Goal: Task Accomplishment & Management: Manage account settings

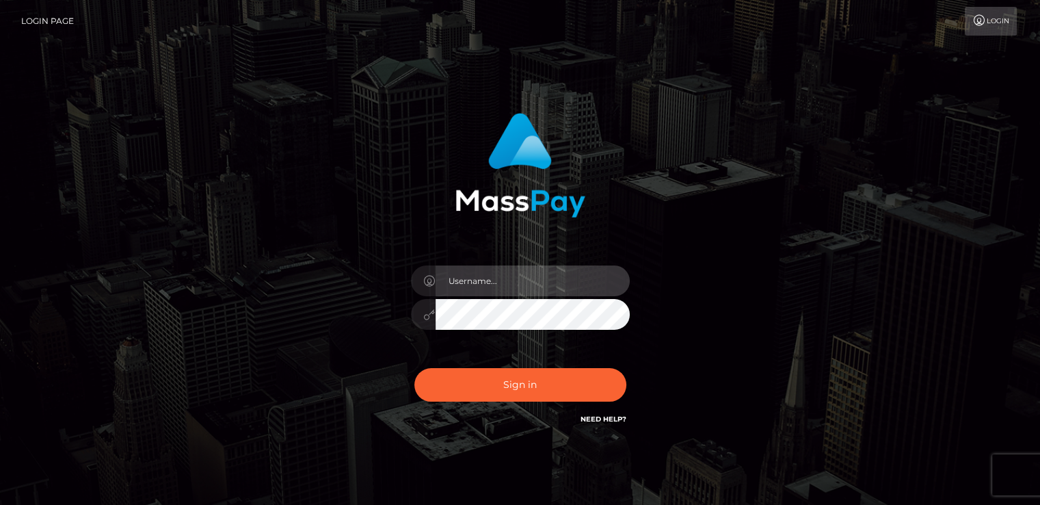
click at [480, 281] on input "text" at bounding box center [533, 280] width 194 height 31
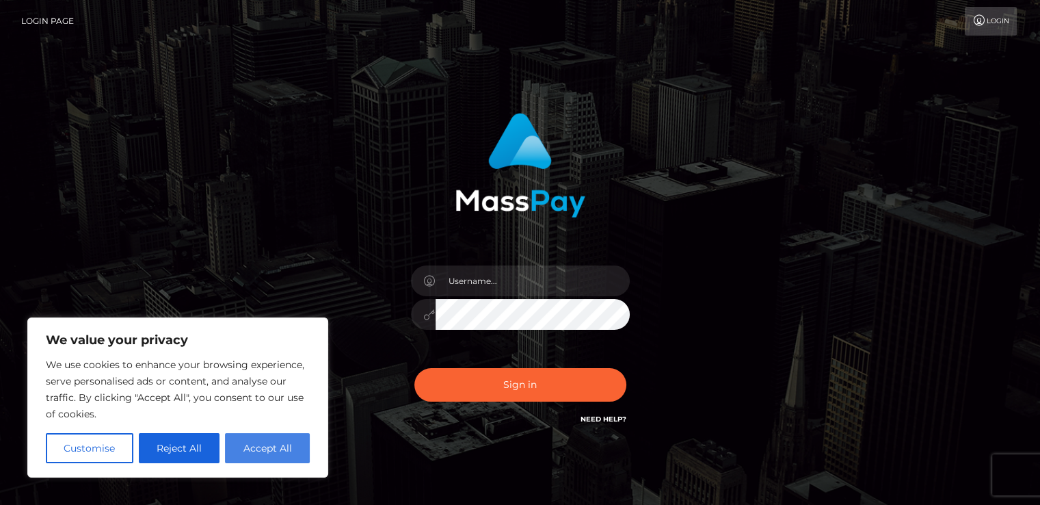
click at [263, 449] on button "Accept All" at bounding box center [267, 448] width 85 height 30
checkbox input "true"
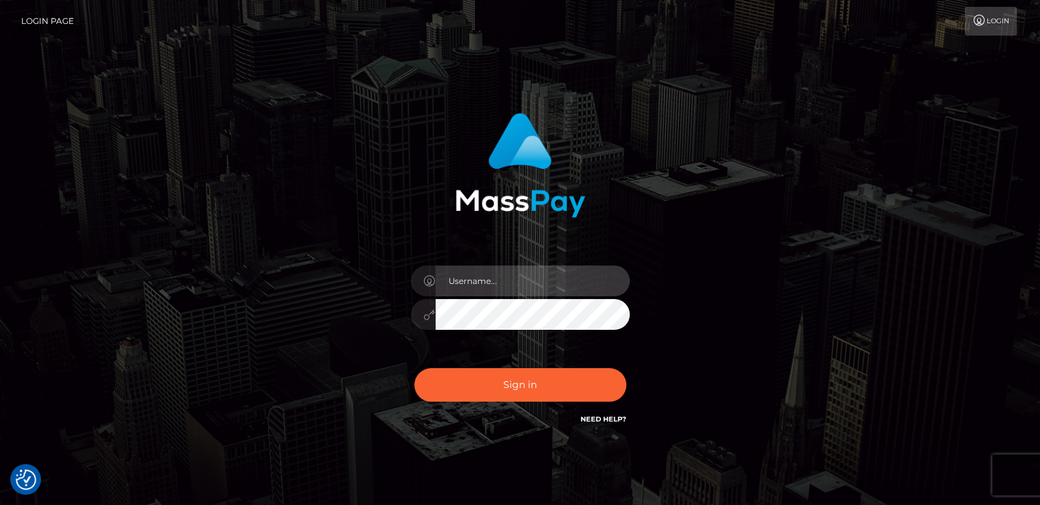
click at [481, 278] on input "text" at bounding box center [533, 280] width 194 height 31
type input "nt.es"
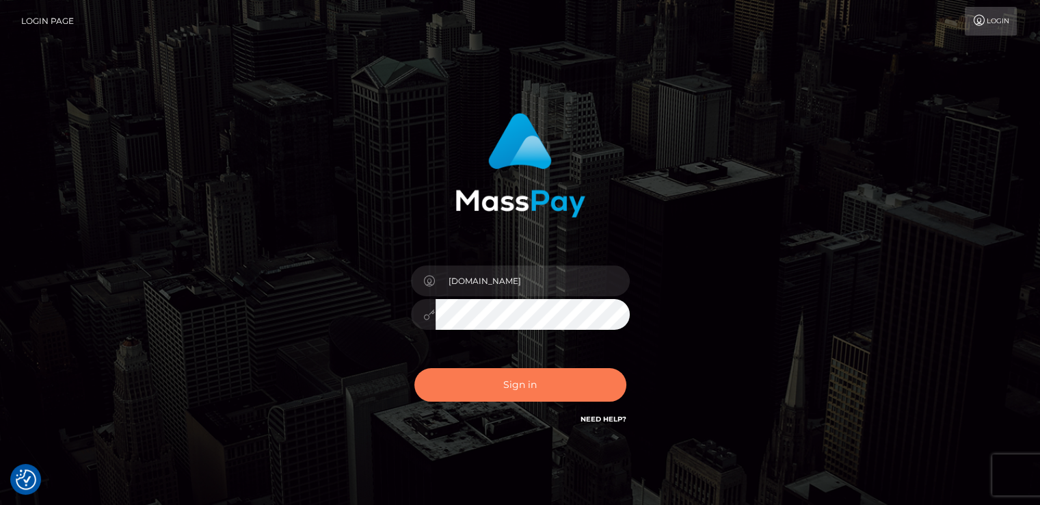
click at [522, 388] on button "Sign in" at bounding box center [520, 385] width 212 height 34
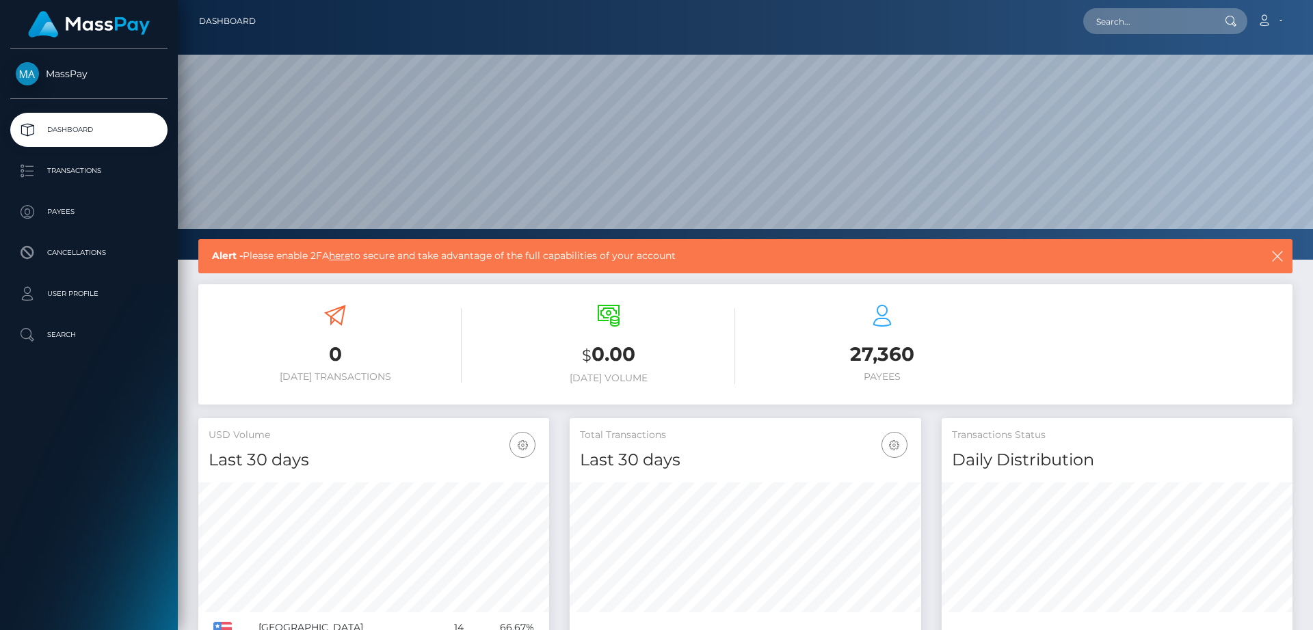
click at [349, 254] on link "here" at bounding box center [339, 256] width 21 height 12
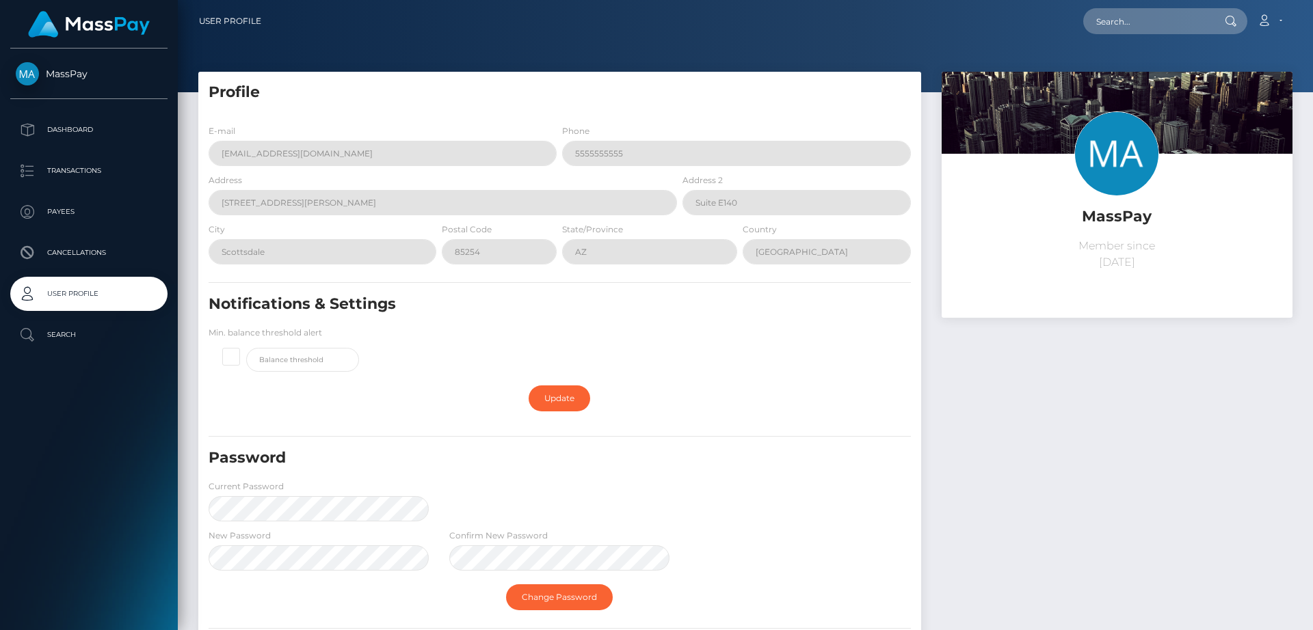
click at [734, 345] on div "Notifications & Settings Min. balance threshold alert" at bounding box center [559, 336] width 723 height 85
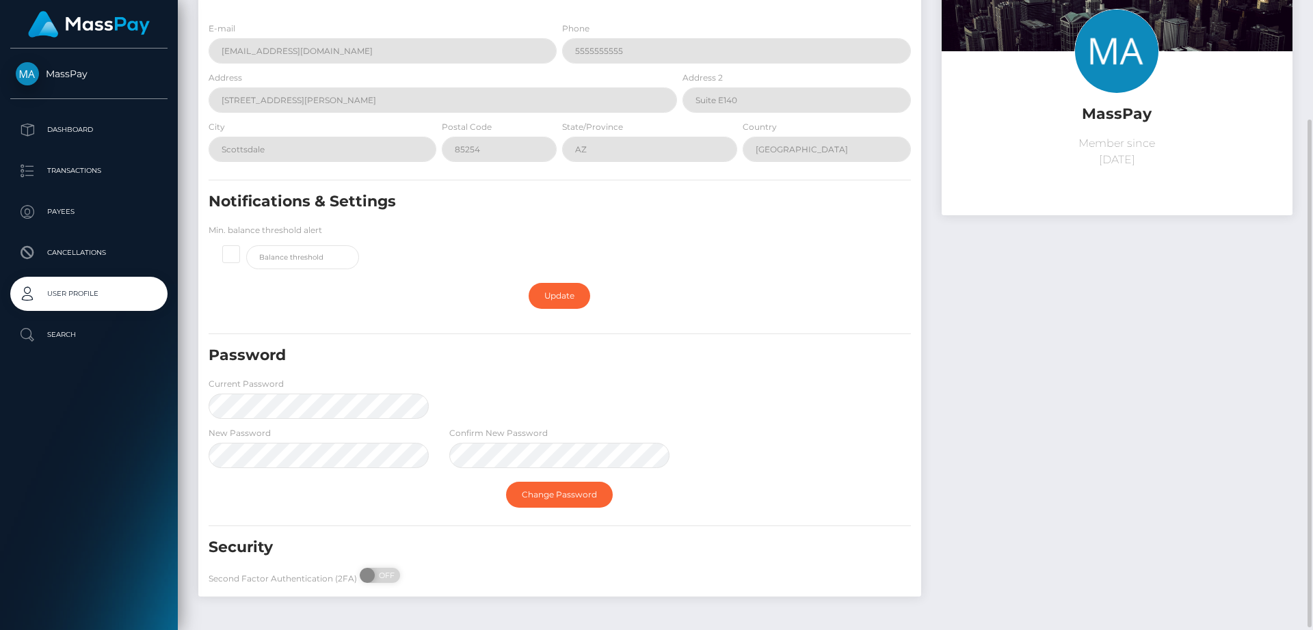
scroll to position [123, 0]
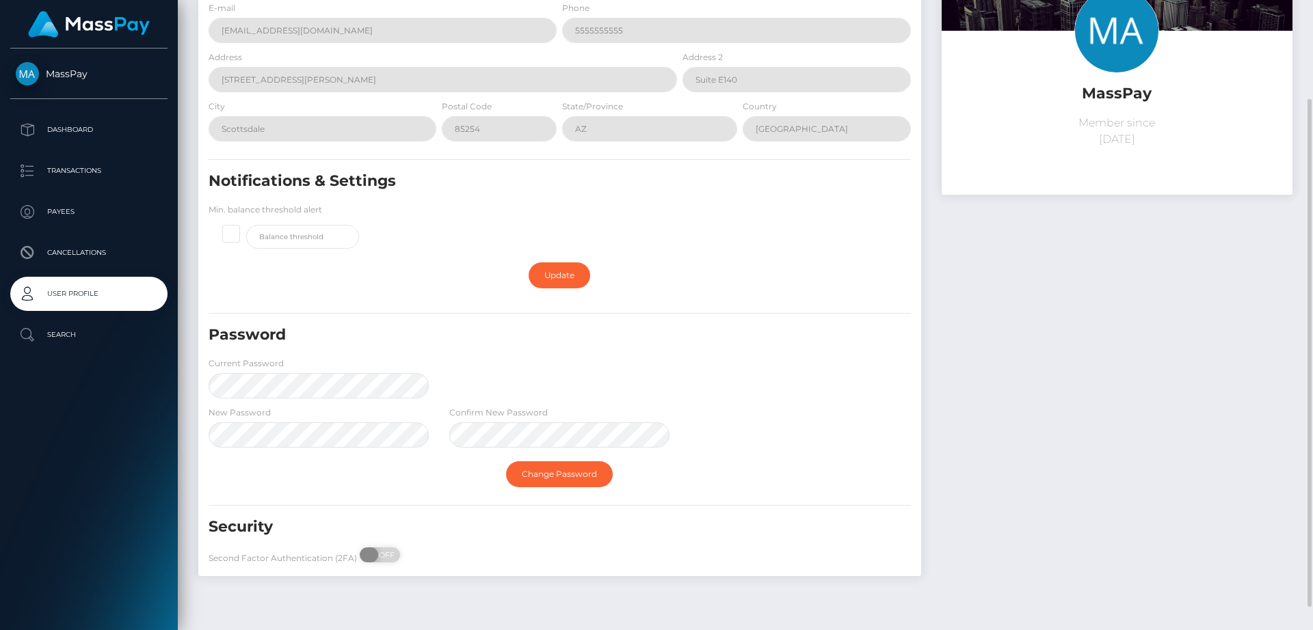
click at [385, 554] on span "OFF" at bounding box center [384, 555] width 34 height 15
checkbox input "true"
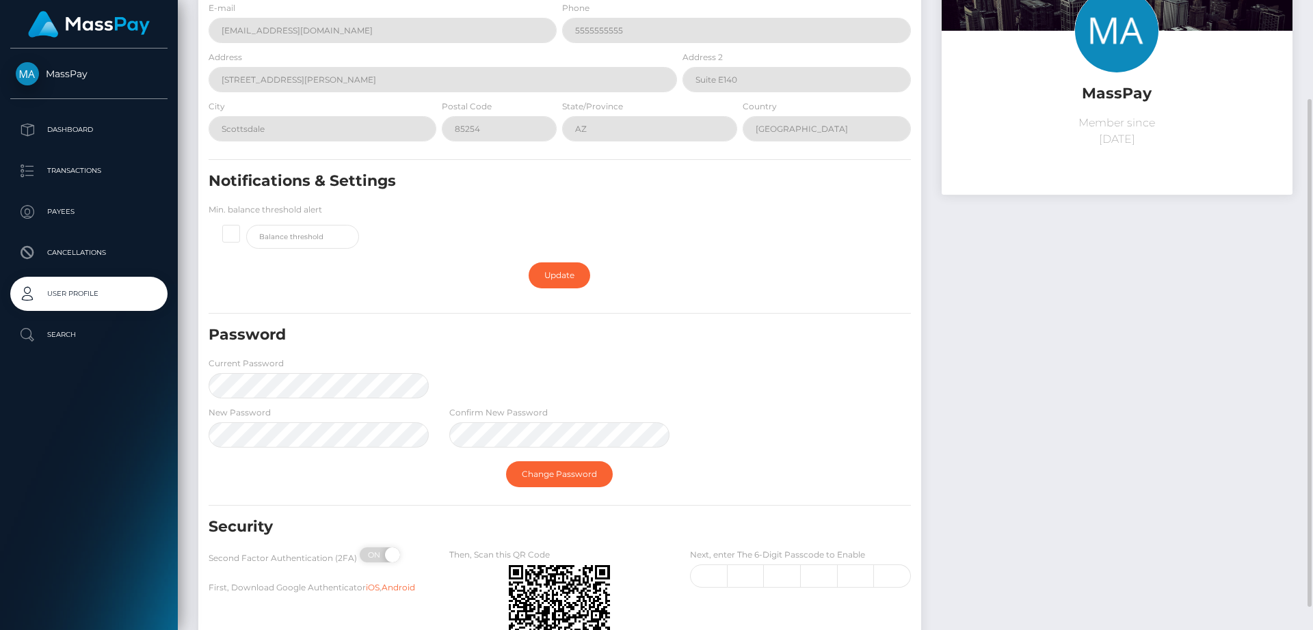
click at [1000, 464] on div "MassPay Member since August 8, 2025" at bounding box center [1116, 322] width 371 height 746
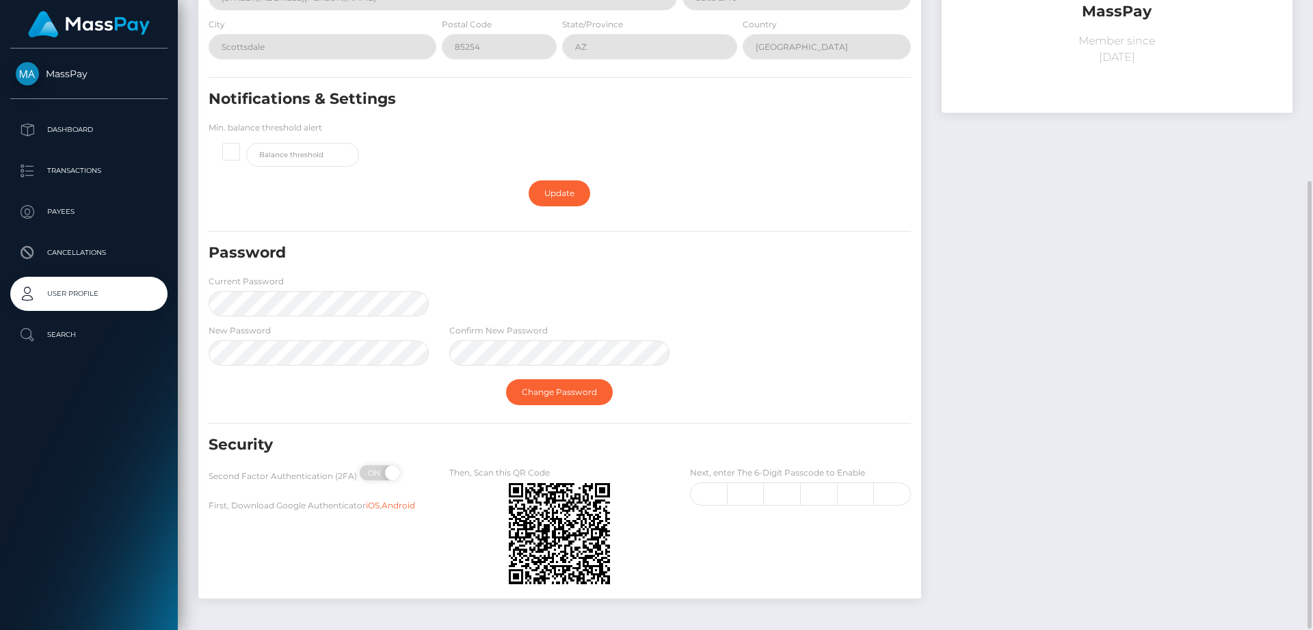
scroll to position [226, 0]
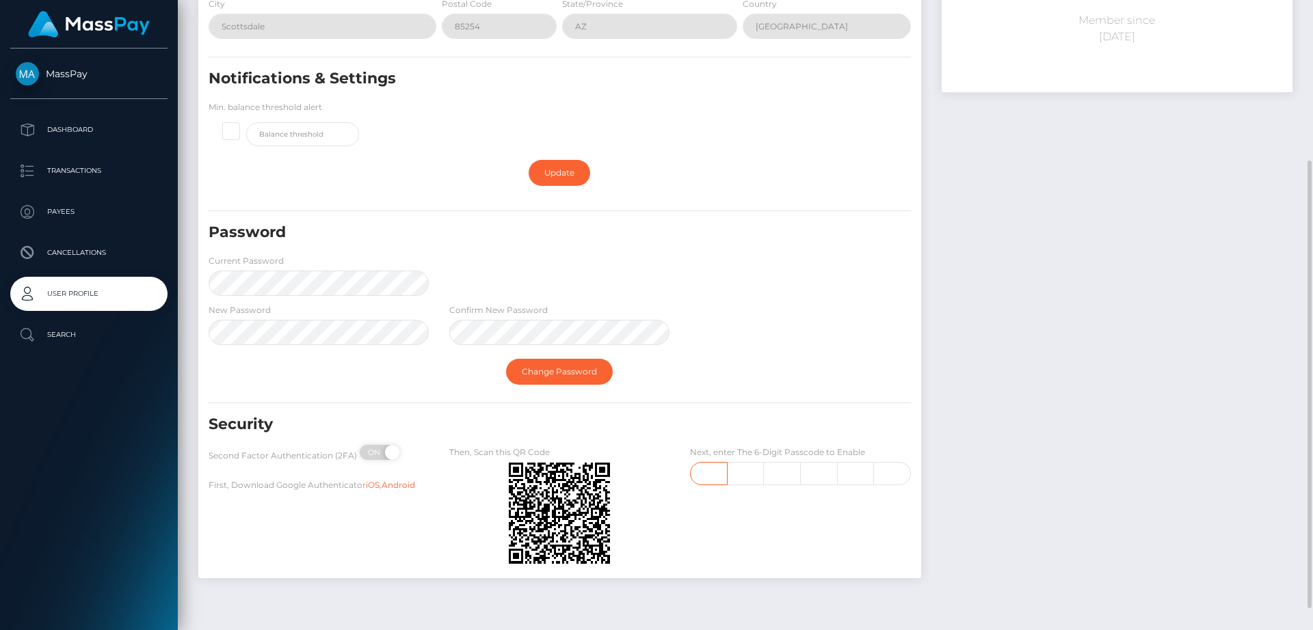
click at [704, 477] on input "text" at bounding box center [708, 473] width 37 height 23
type input "0"
type input "8"
type input "9"
type input "2"
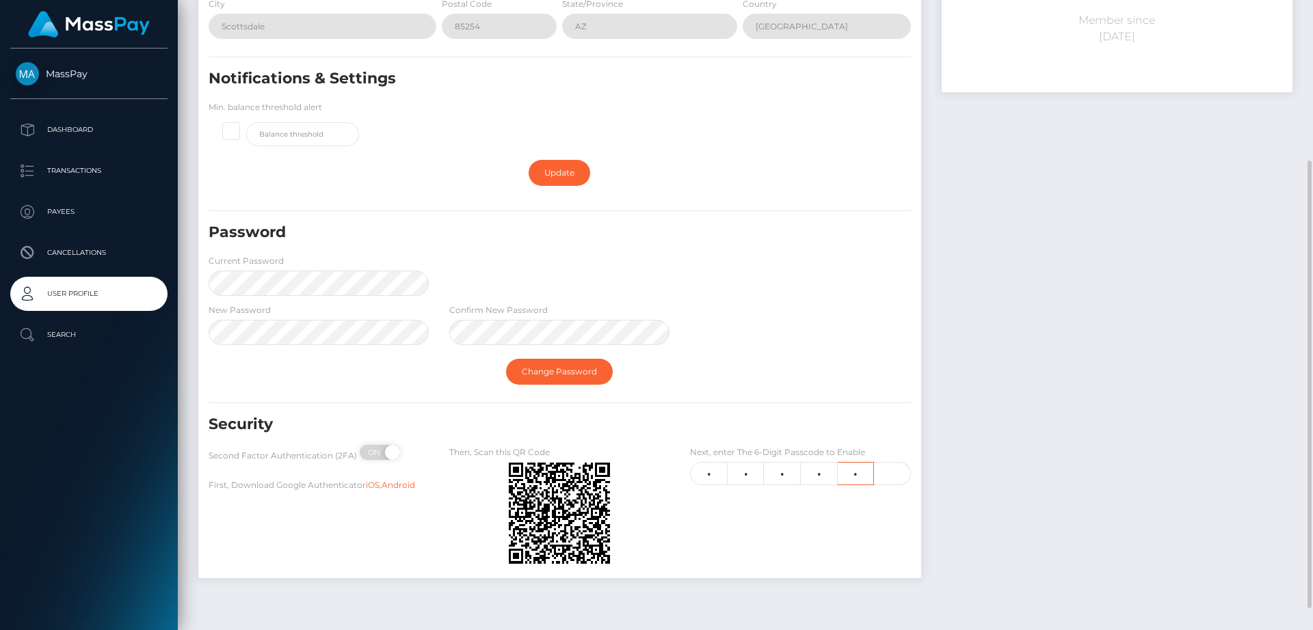
type input "2"
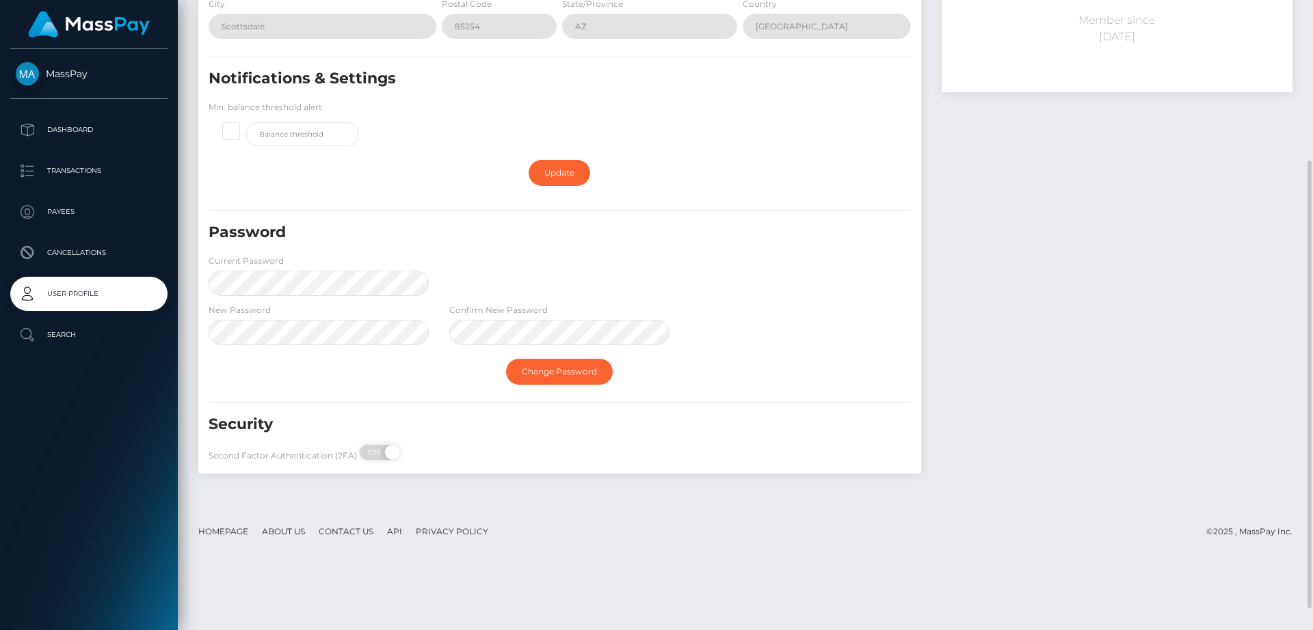
click at [1009, 427] on div "MassPay Member since August 8, 2025" at bounding box center [1116, 166] width 371 height 641
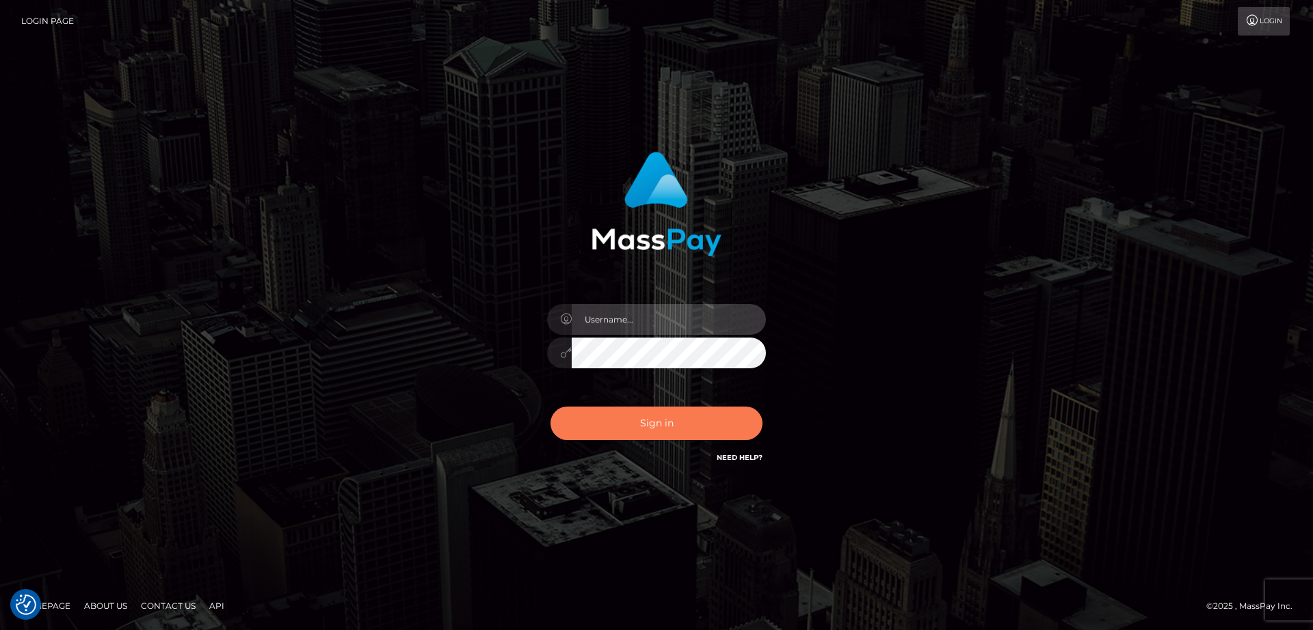
type input "[DOMAIN_NAME]"
click at [646, 431] on button "Sign in" at bounding box center [656, 424] width 212 height 34
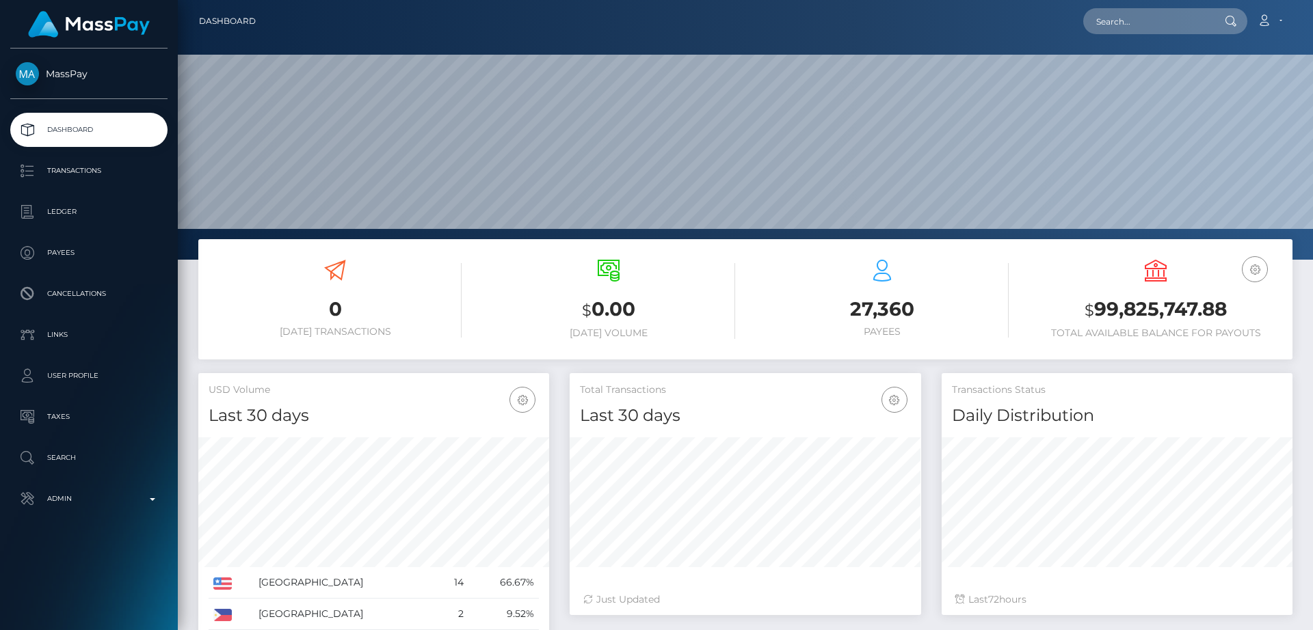
scroll to position [243, 351]
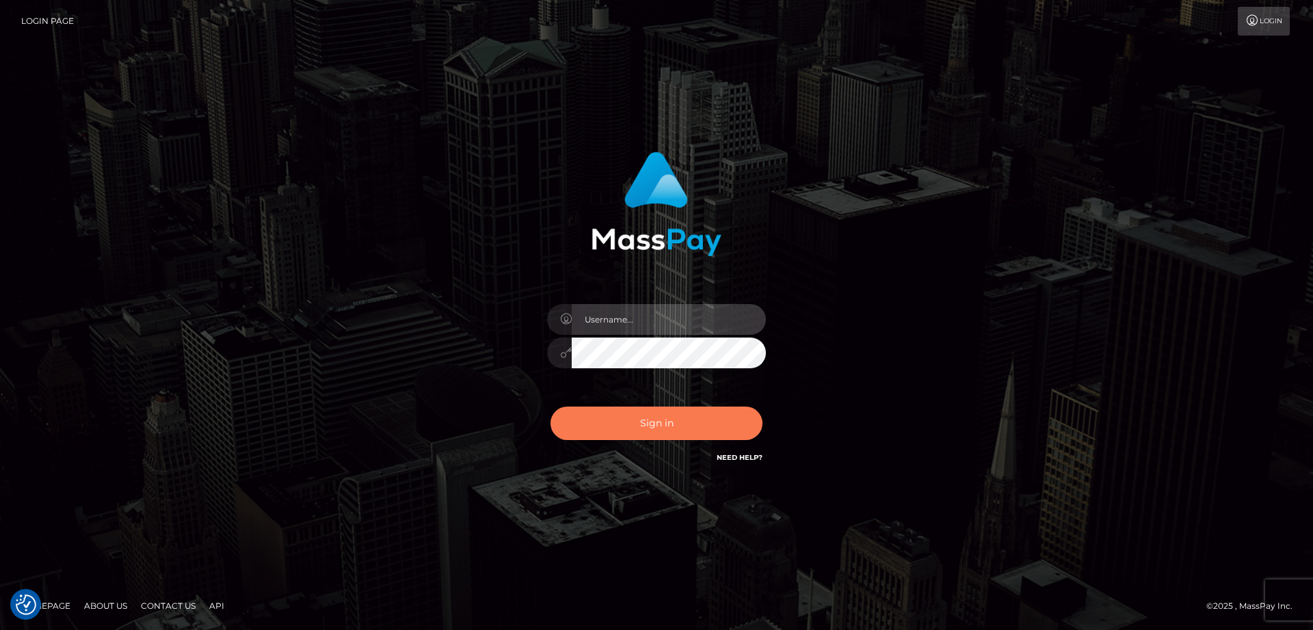
type input "[DOMAIN_NAME]"
click at [667, 426] on button "Sign in" at bounding box center [656, 424] width 212 height 34
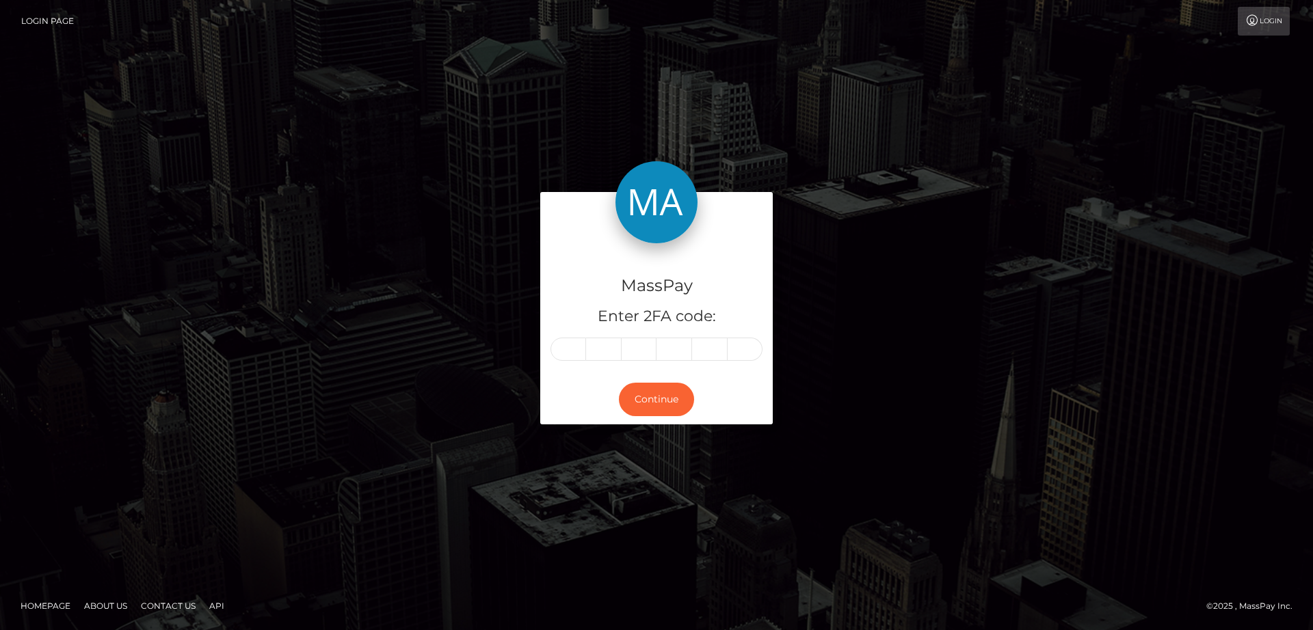
click at [844, 223] on div "MassPay Enter 2FA code: Continue" at bounding box center [656, 314] width 779 height 245
click at [567, 347] on input "text" at bounding box center [568, 349] width 36 height 23
click at [869, 630] on div at bounding box center [656, 630] width 1313 height 0
drag, startPoint x: 665, startPoint y: 283, endPoint x: 606, endPoint y: 233, distance: 77.1
click at [606, 630] on div at bounding box center [656, 630] width 1313 height 0
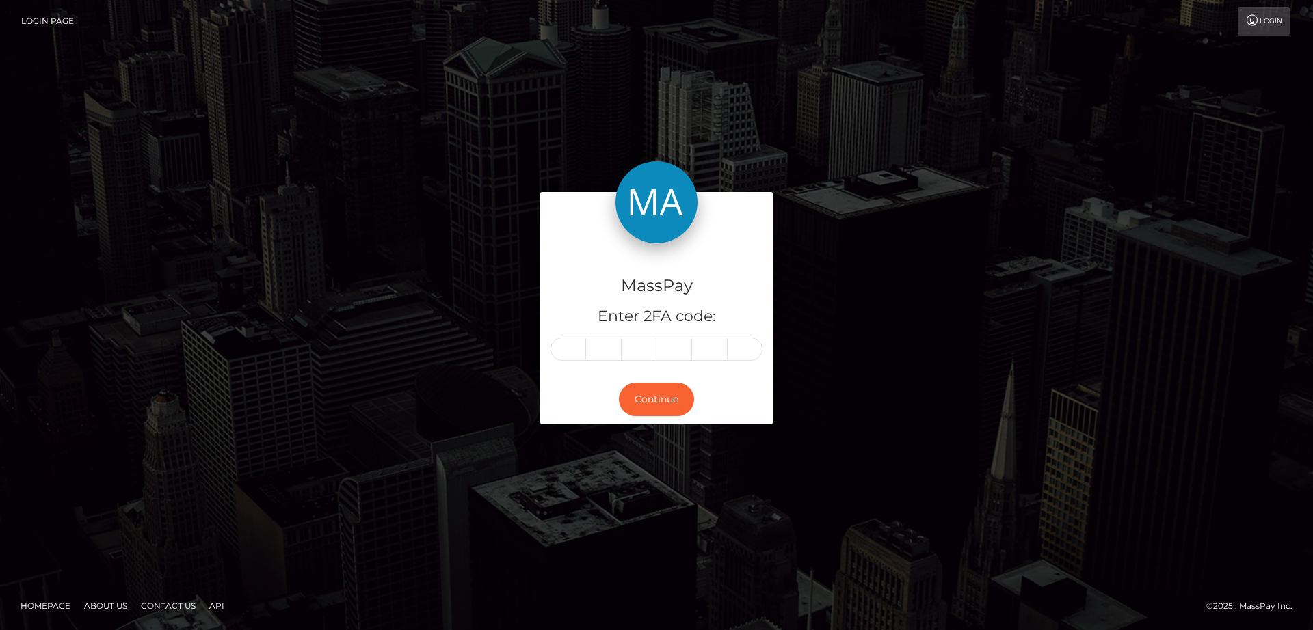
click at [1270, 630] on div at bounding box center [656, 630] width 1313 height 0
